Goal: Transaction & Acquisition: Purchase product/service

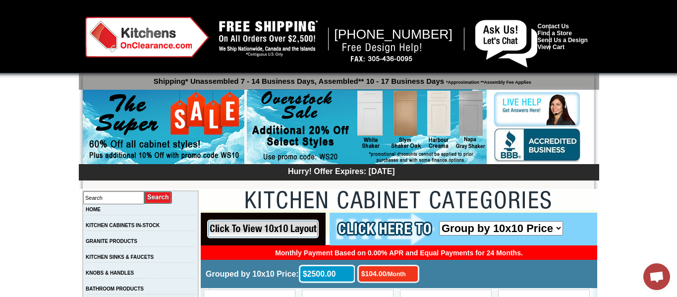
click at [408, 115] on img at bounding box center [367, 127] width 240 height 76
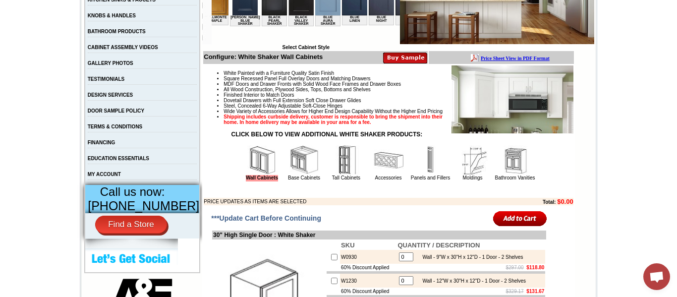
scroll to position [257, 0]
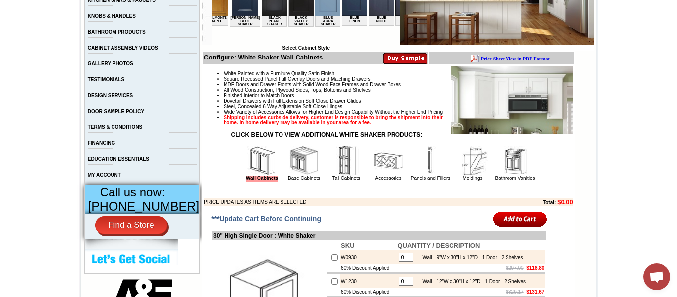
click at [299, 175] on img at bounding box center [304, 161] width 30 height 30
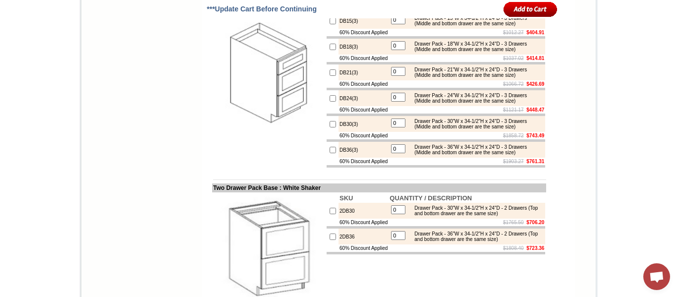
scroll to position [1634, 0]
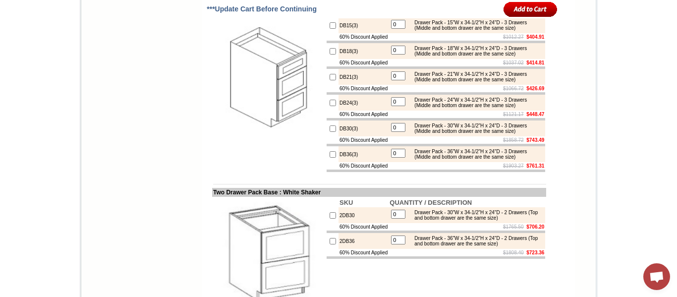
click at [329, 158] on input "checkbox" at bounding box center [332, 154] width 6 height 6
checkbox input "true"
type input "1"
click at [329, 106] on input "checkbox" at bounding box center [332, 103] width 6 height 6
checkbox input "true"
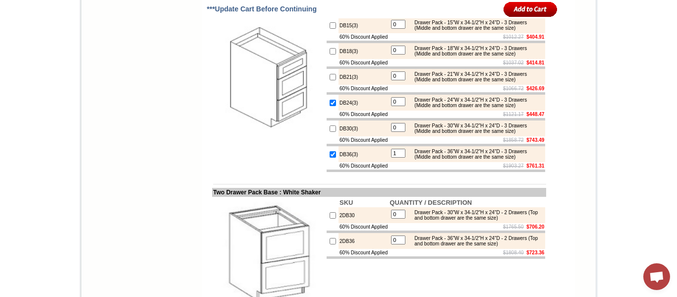
type input "1"
click at [521, 7] on input "image" at bounding box center [530, 9] width 54 height 16
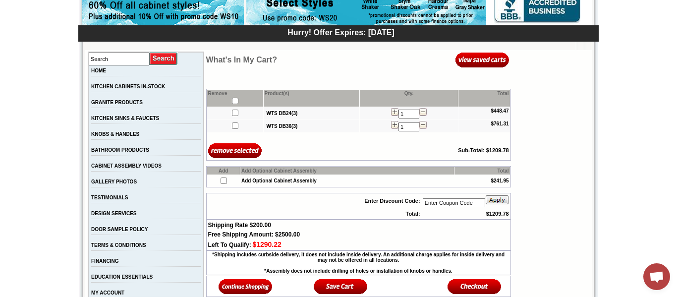
scroll to position [142, 0]
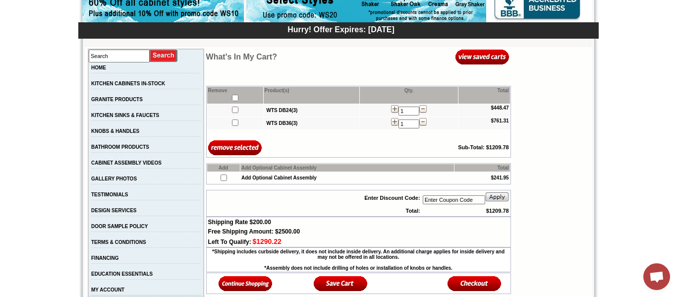
click at [234, 288] on img at bounding box center [245, 283] width 54 height 16
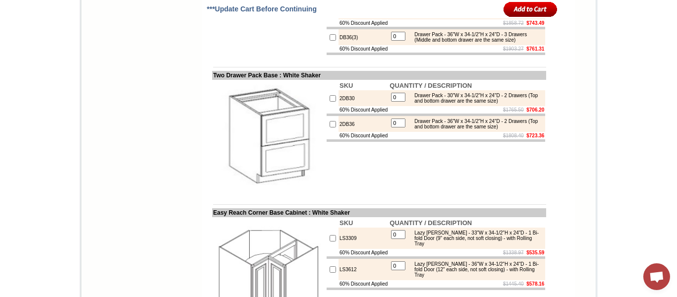
scroll to position [1755, 0]
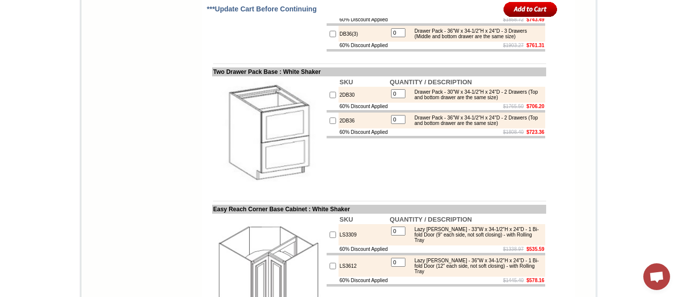
click at [329, 98] on input "checkbox" at bounding box center [332, 95] width 6 height 6
checkbox input "true"
type input "1"
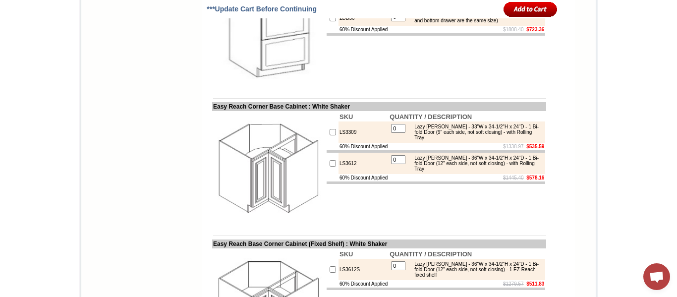
scroll to position [1871, 0]
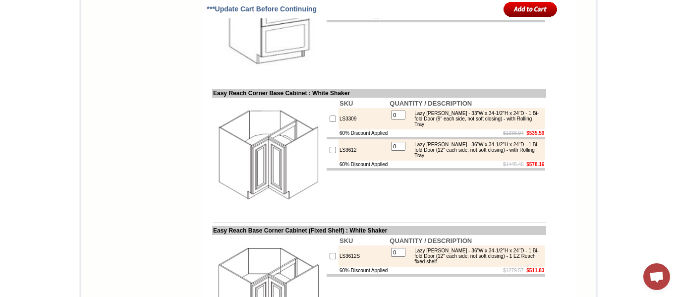
checkbox input "false"
type input "0"
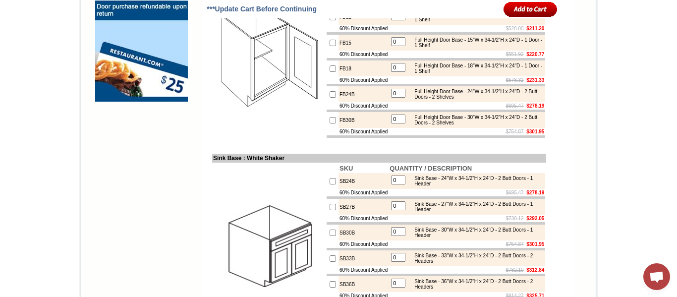
scroll to position [845, 0]
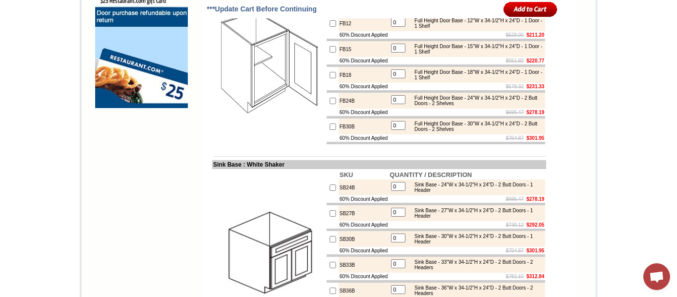
click at [329, 130] on input "checkbox" at bounding box center [332, 126] width 6 height 6
checkbox input "true"
type input "1"
click at [524, 7] on input "image" at bounding box center [530, 9] width 54 height 16
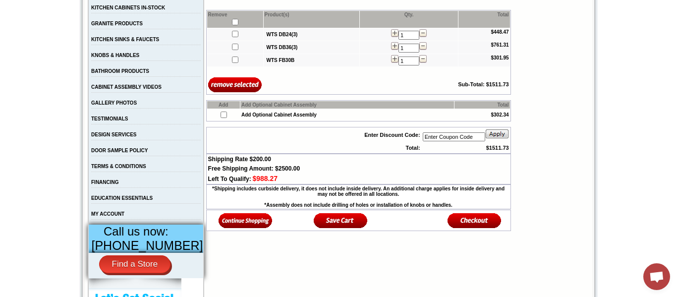
scroll to position [225, 0]
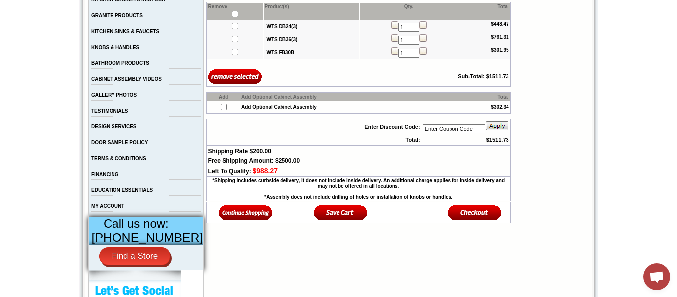
click at [238, 220] on img at bounding box center [245, 212] width 54 height 16
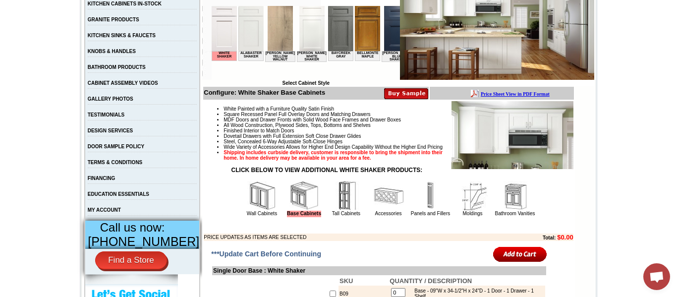
scroll to position [222, 0]
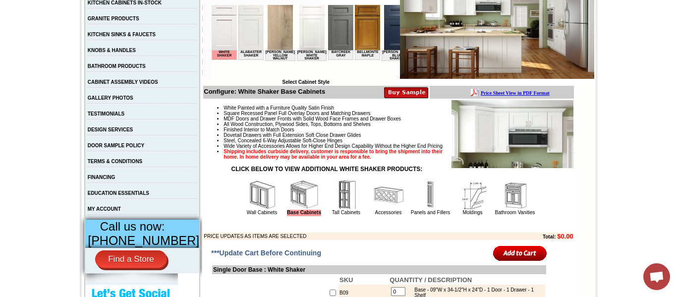
click at [250, 206] on img at bounding box center [262, 195] width 30 height 30
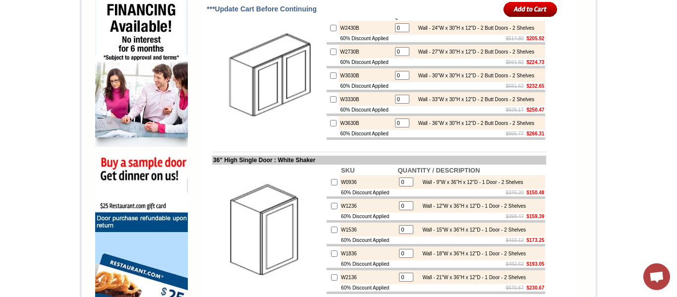
scroll to position [652, 0]
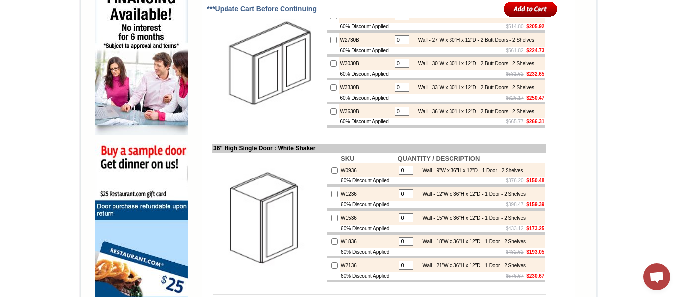
click at [330, 67] on input "checkbox" at bounding box center [333, 63] width 6 height 6
checkbox input "true"
type input "1"
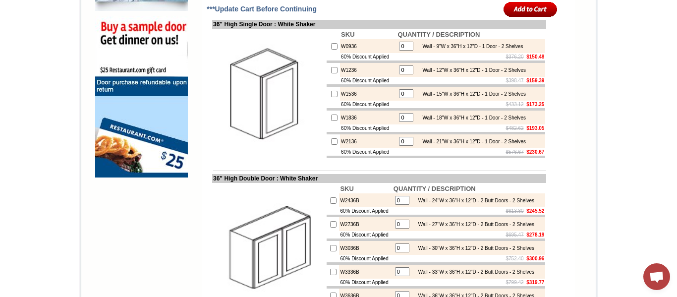
scroll to position [778, 0]
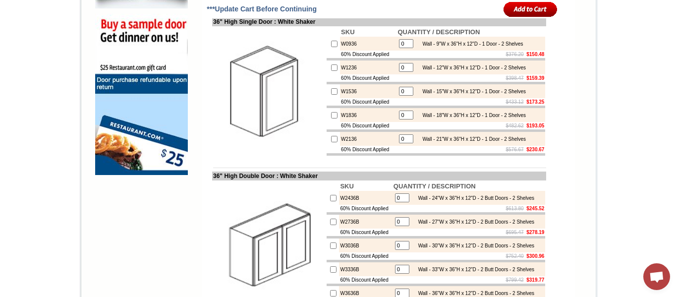
click at [331, 118] on input "checkbox" at bounding box center [334, 115] width 6 height 6
checkbox input "true"
type input "1"
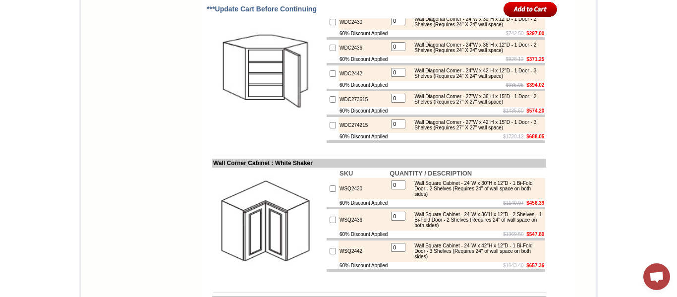
scroll to position [2362, 0]
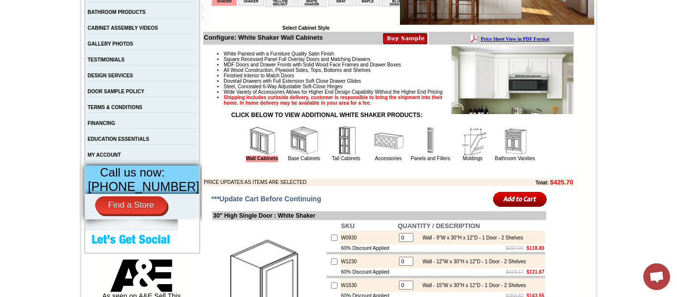
scroll to position [277, 0]
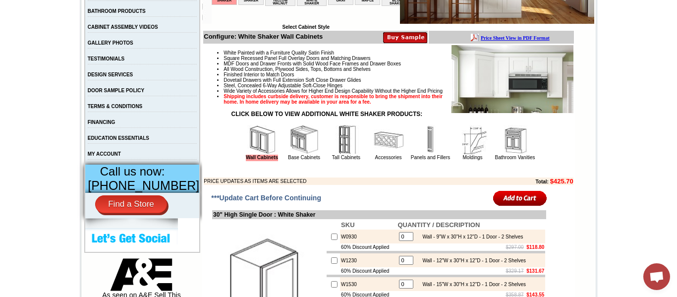
click at [522, 79] on img at bounding box center [512, 79] width 122 height 68
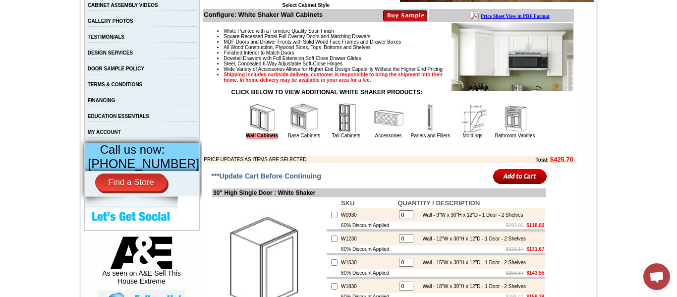
scroll to position [300, 0]
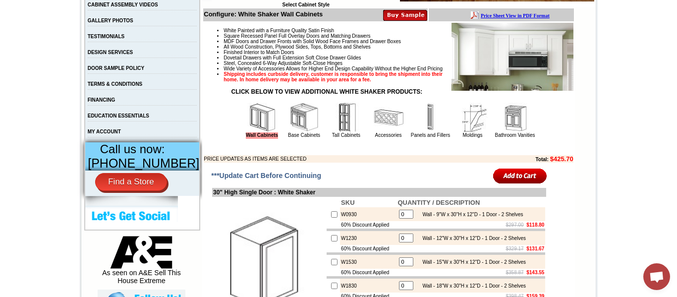
click at [337, 128] on img at bounding box center [346, 118] width 30 height 30
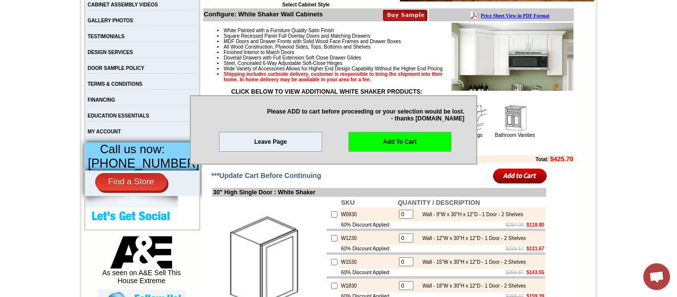
click at [560, 126] on td "White Painted with a Furniture Quality Satin Finish Square Recessed Panel Full …" at bounding box center [388, 92] width 370 height 141
click at [527, 184] on input "image" at bounding box center [520, 175] width 54 height 16
click at [403, 151] on link "Add To Cart" at bounding box center [399, 142] width 103 height 20
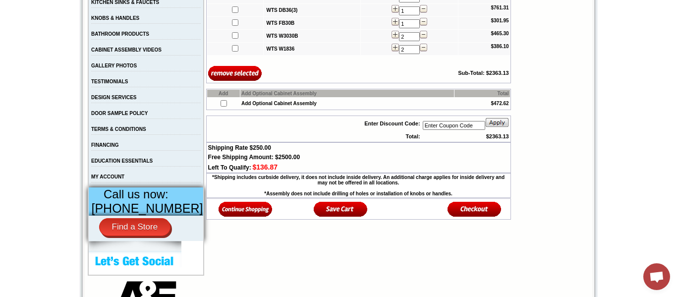
scroll to position [259, 0]
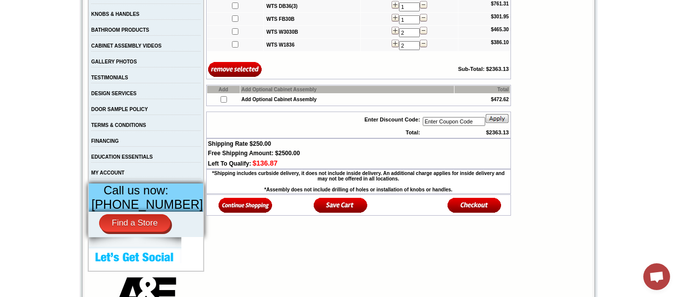
click at [228, 208] on img at bounding box center [245, 205] width 54 height 16
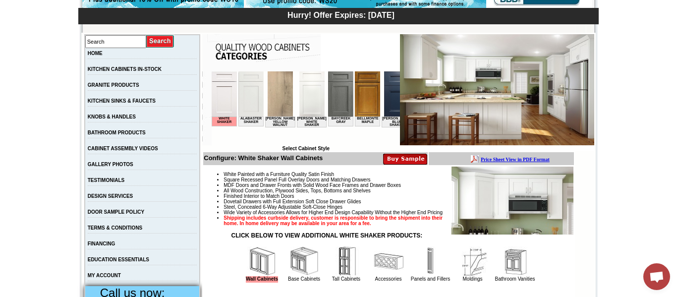
scroll to position [192, 0]
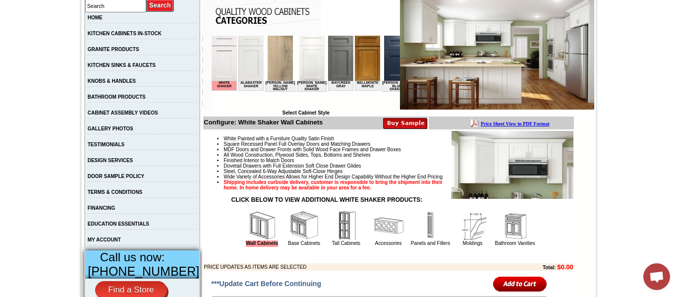
click at [338, 235] on img at bounding box center [346, 226] width 30 height 30
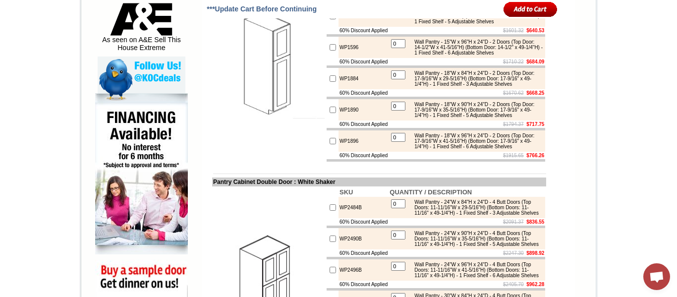
scroll to position [534, 0]
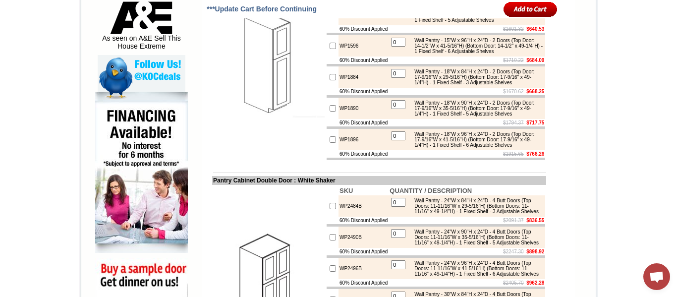
click at [329, 111] on input "checkbox" at bounding box center [332, 108] width 6 height 6
checkbox input "true"
type input "1"
click at [520, 5] on input "image" at bounding box center [530, 9] width 54 height 16
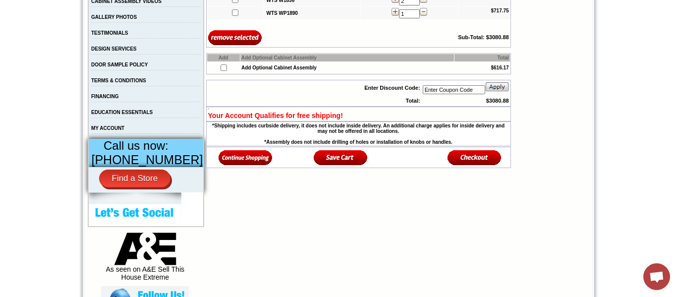
scroll to position [306, 0]
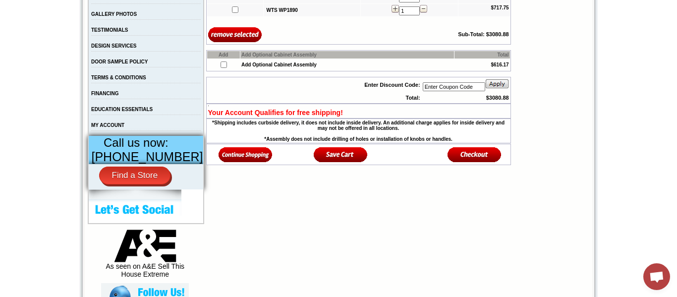
click at [239, 159] on img at bounding box center [245, 154] width 54 height 16
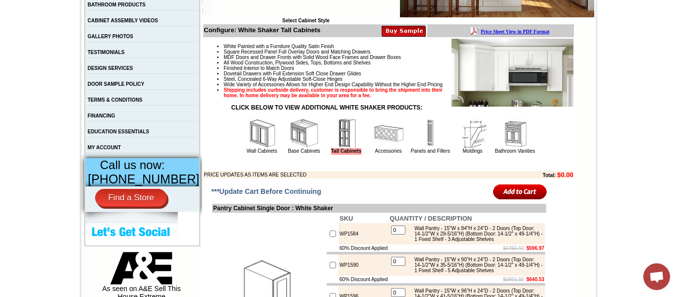
scroll to position [284, 0]
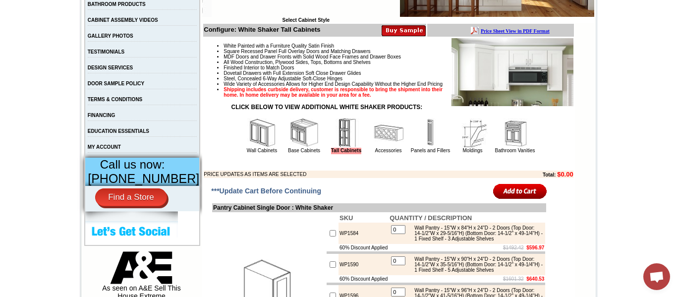
click at [430, 147] on img at bounding box center [431, 133] width 30 height 30
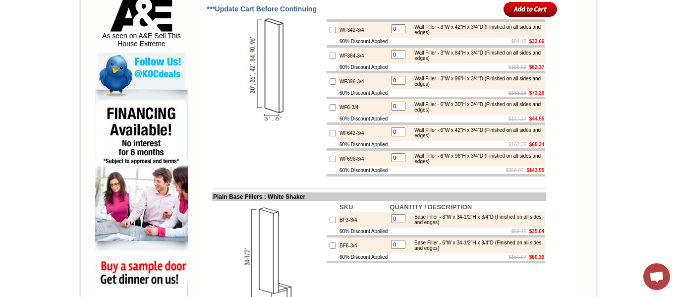
scroll to position [540, 0]
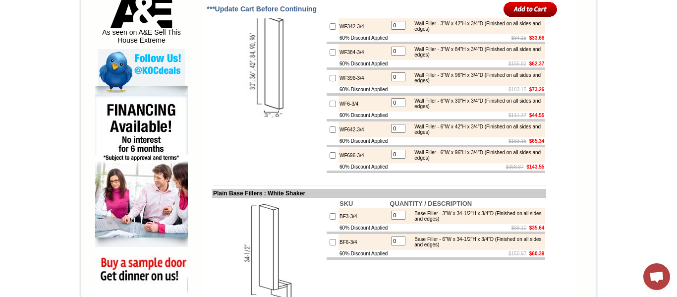
click at [329, 159] on input "checkbox" at bounding box center [332, 155] width 6 height 6
checkbox input "true"
type input "1"
click at [523, 4] on input "image" at bounding box center [530, 9] width 54 height 16
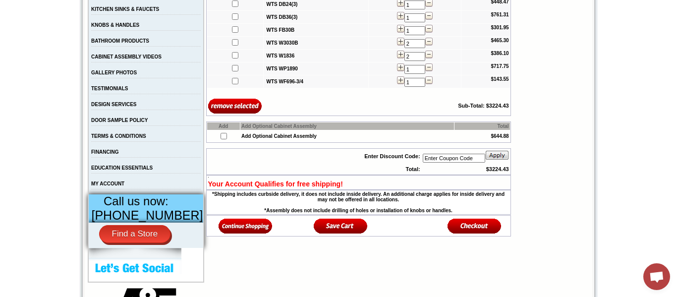
scroll to position [252, 0]
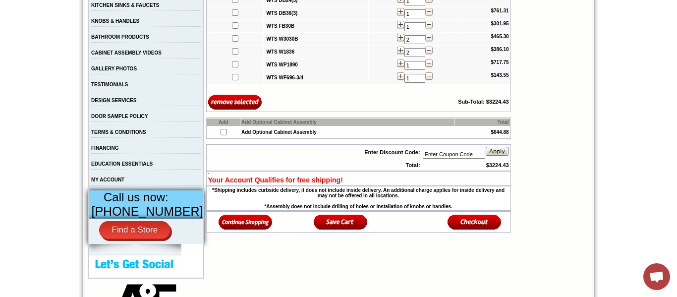
click at [224, 224] on img at bounding box center [245, 222] width 54 height 16
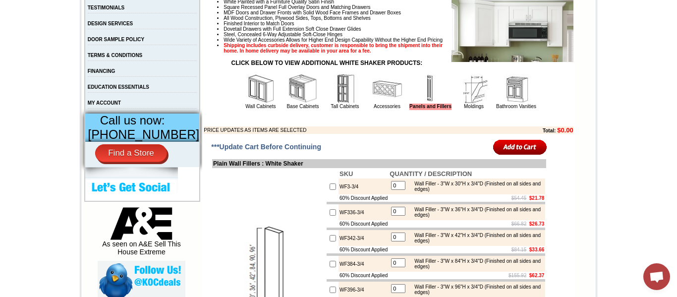
scroll to position [325, 0]
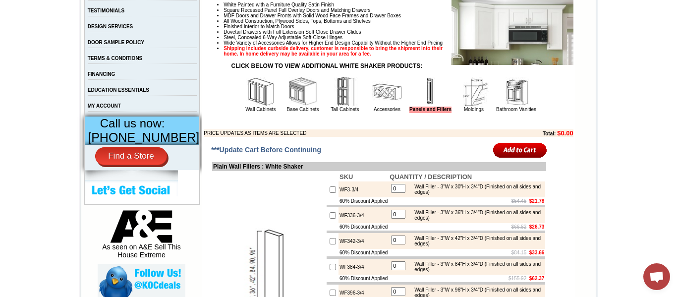
click at [372, 105] on img at bounding box center [387, 92] width 30 height 30
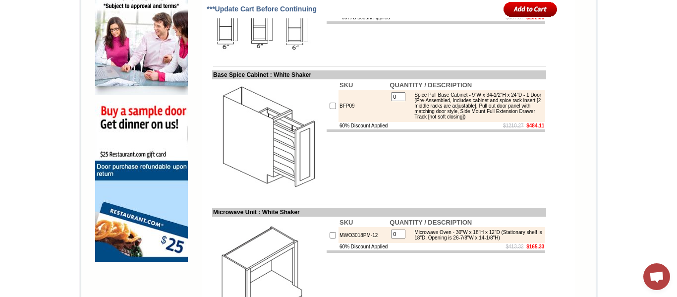
scroll to position [706, 0]
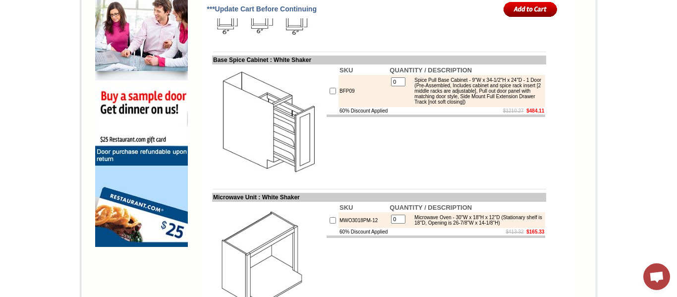
click at [329, 94] on input "checkbox" at bounding box center [332, 91] width 6 height 6
checkbox input "true"
type input "1"
click at [518, 6] on input "image" at bounding box center [530, 9] width 54 height 16
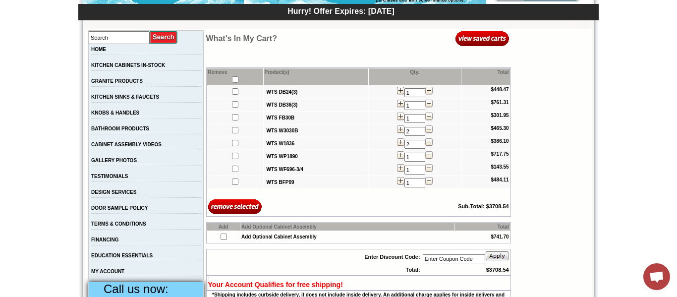
scroll to position [141, 0]
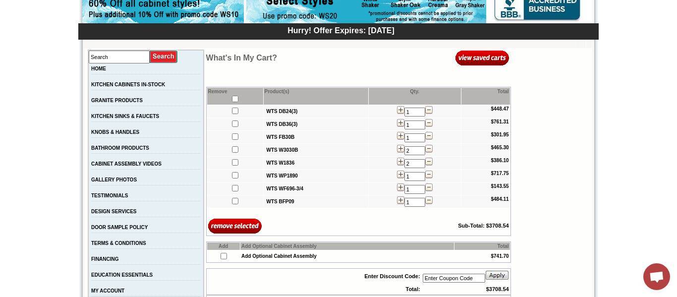
click at [425, 108] on img at bounding box center [428, 110] width 7 height 8
click at [428, 110] on img at bounding box center [428, 110] width 7 height 8
click at [277, 113] on b "WTS DB24(3)" at bounding box center [282, 110] width 31 height 5
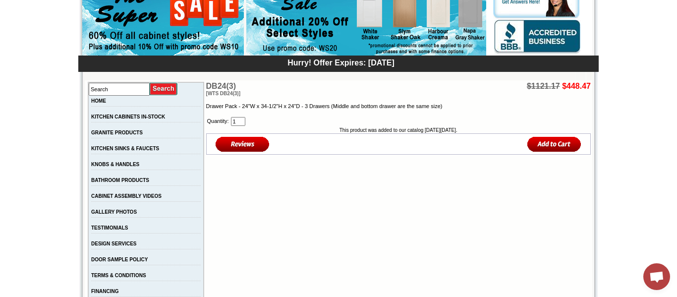
scroll to position [95, 0]
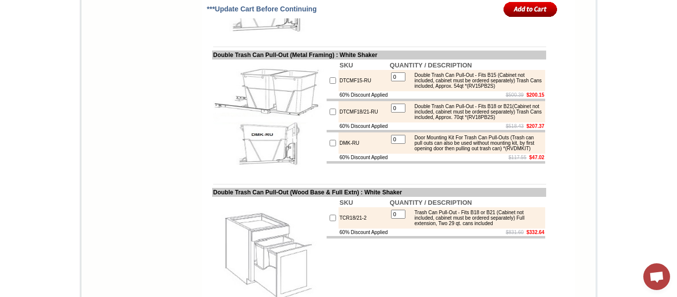
scroll to position [1855, 0]
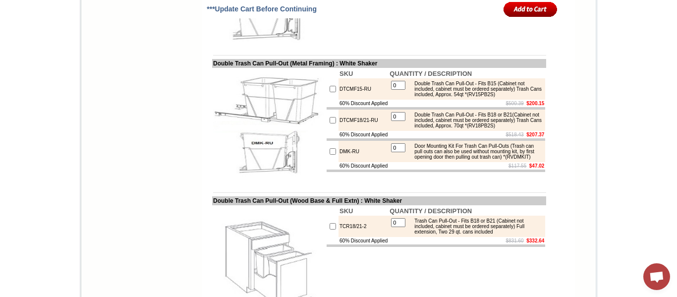
click at [329, 123] on input "checkbox" at bounding box center [332, 120] width 6 height 6
checkbox input "true"
type input "1"
click at [531, 5] on input "image" at bounding box center [530, 9] width 54 height 16
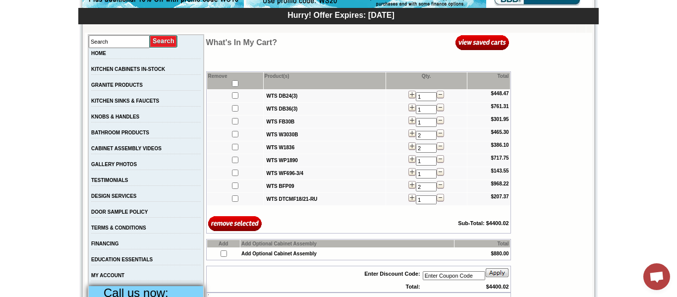
scroll to position [162, 0]
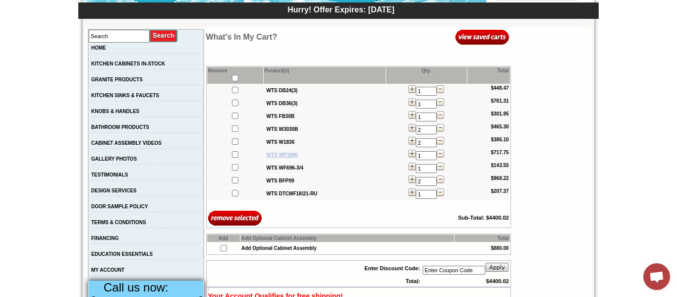
click at [268, 158] on b "WTS WP1890" at bounding box center [282, 154] width 31 height 5
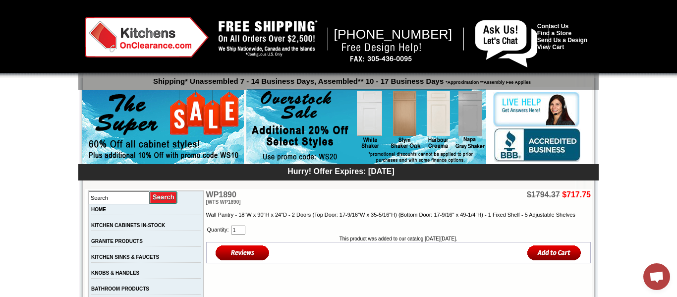
click at [231, 234] on input "1" at bounding box center [238, 229] width 14 height 9
click at [559, 261] on input "image" at bounding box center [554, 252] width 54 height 16
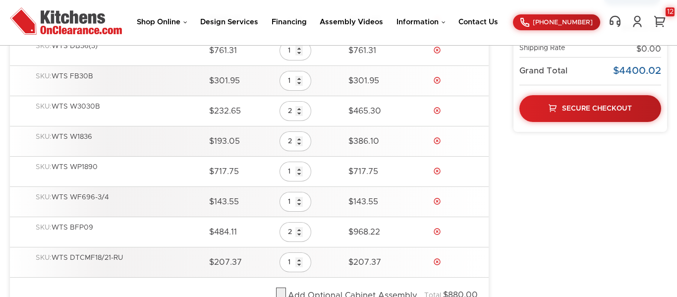
scroll to position [212, 0]
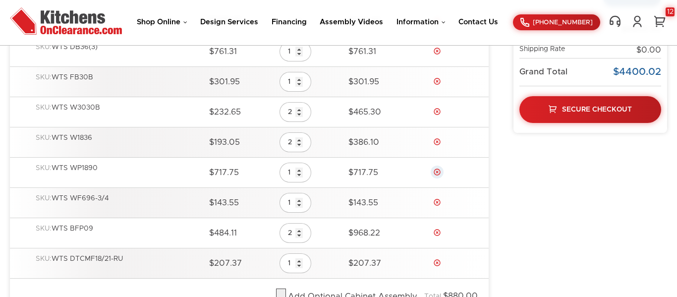
click at [441, 169] on link "Delete" at bounding box center [437, 172] width 8 height 8
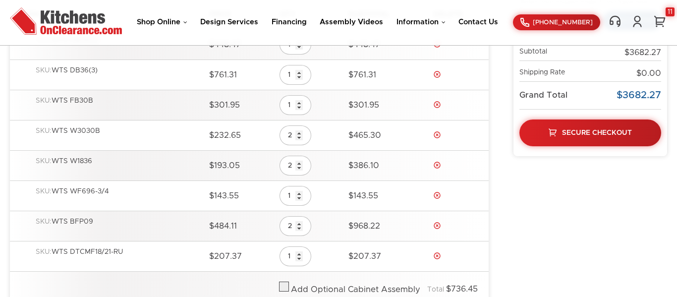
scroll to position [188, 0]
